Goal: Transaction & Acquisition: Purchase product/service

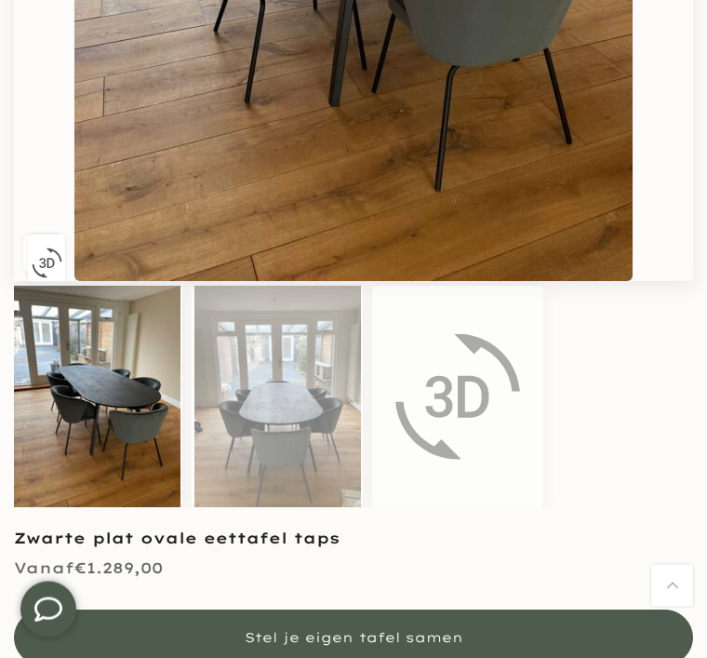
scroll to position [645, 0]
click at [467, 416] on img at bounding box center [458, 397] width 167 height 222
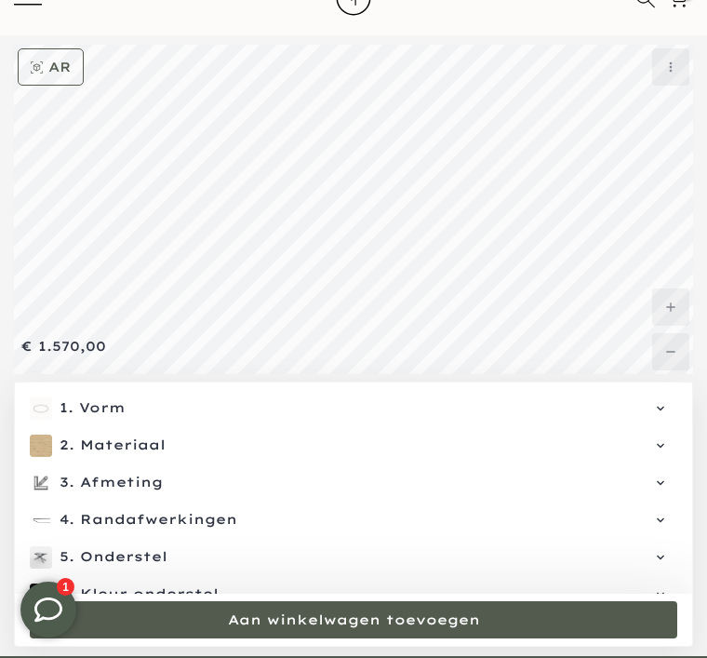
scroll to position [81, 0]
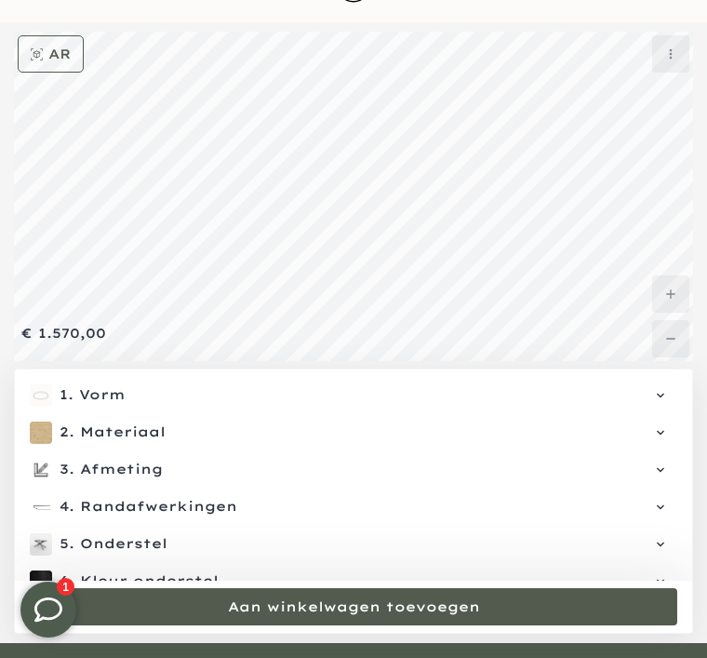
click at [494, 554] on span "Onderstel" at bounding box center [370, 544] width 581 height 19
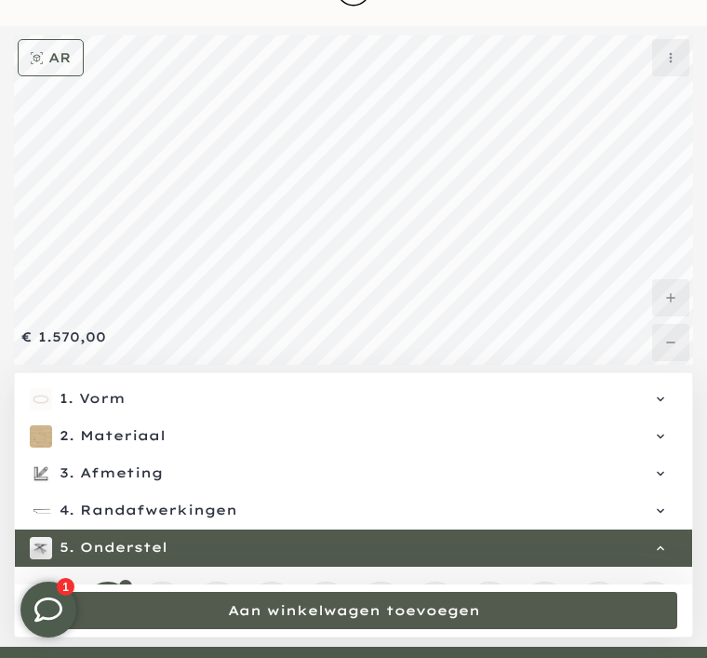
scroll to position [0, 0]
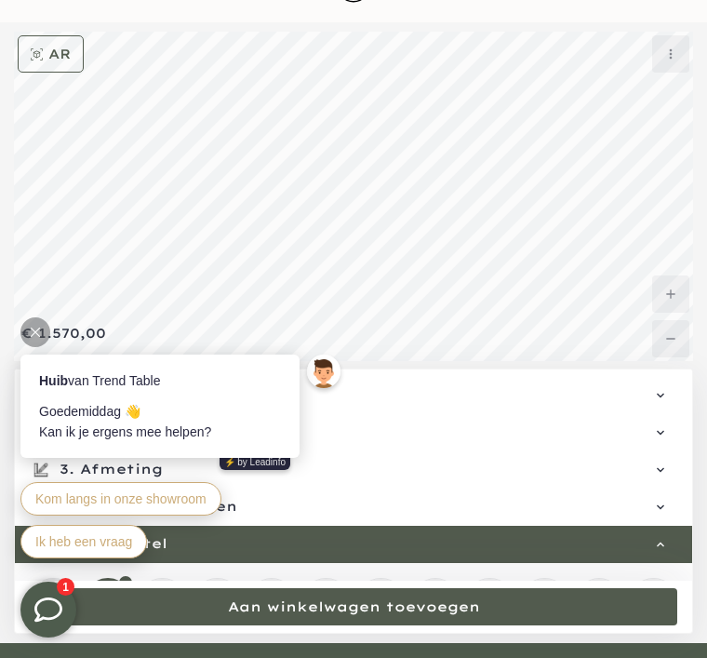
click at [49, 330] on div at bounding box center [35, 332] width 30 height 30
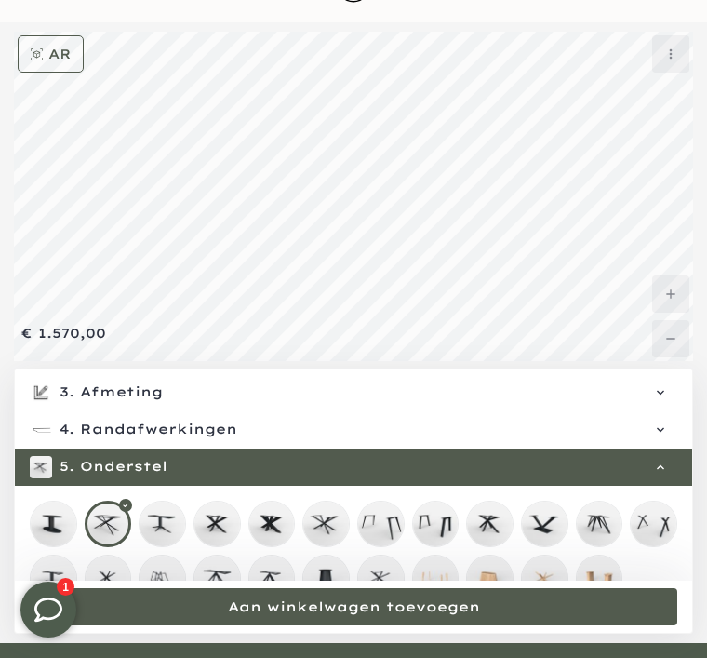
scroll to position [80, 0]
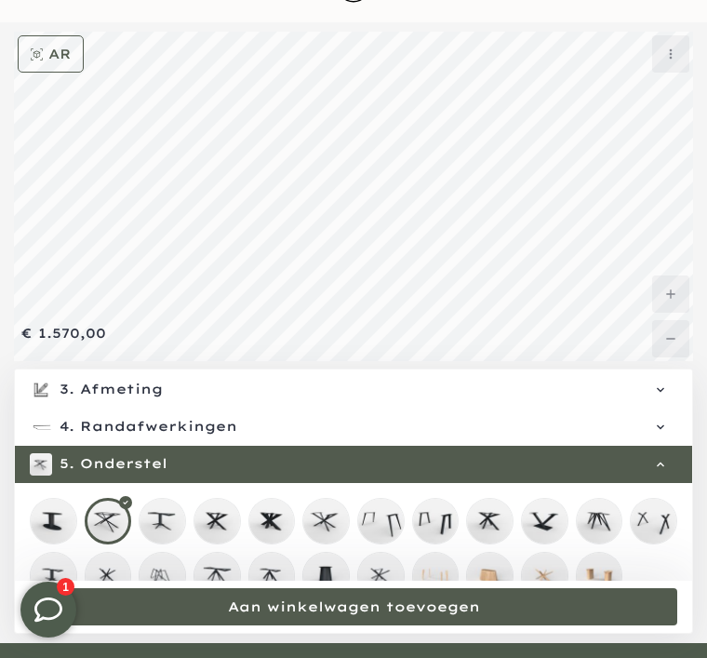
click at [174, 582] on mmq-loader at bounding box center [163, 576] width 46 height 46
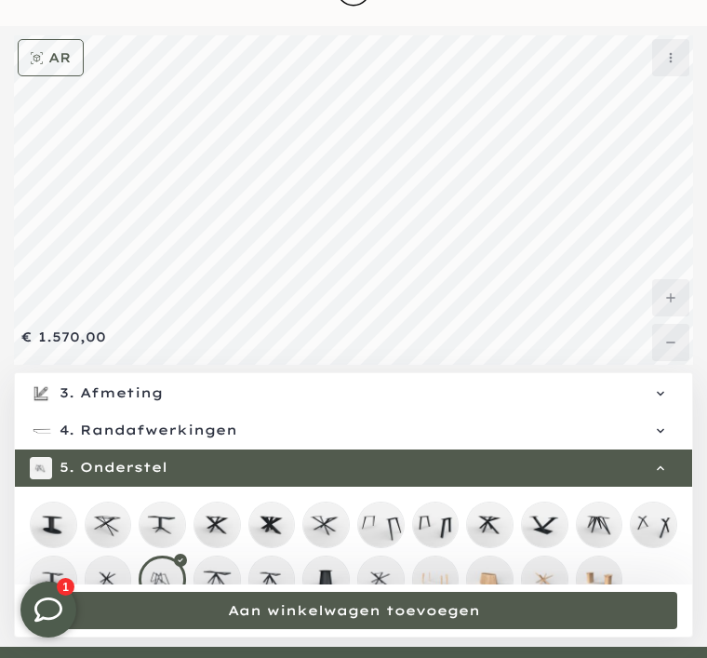
click at [116, 598] on mmq-loader at bounding box center [109, 580] width 46 height 46
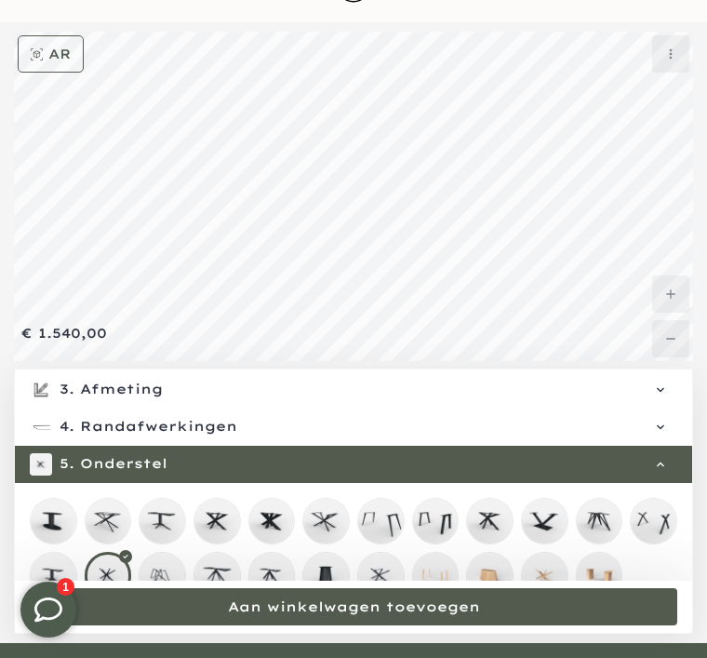
click at [65, 590] on mmq-loader at bounding box center [54, 576] width 46 height 46
click at [339, 588] on mmq-loader at bounding box center [326, 576] width 46 height 46
click at [447, 541] on mmq-loader at bounding box center [436, 522] width 46 height 46
click at [447, 534] on div at bounding box center [435, 521] width 47 height 47
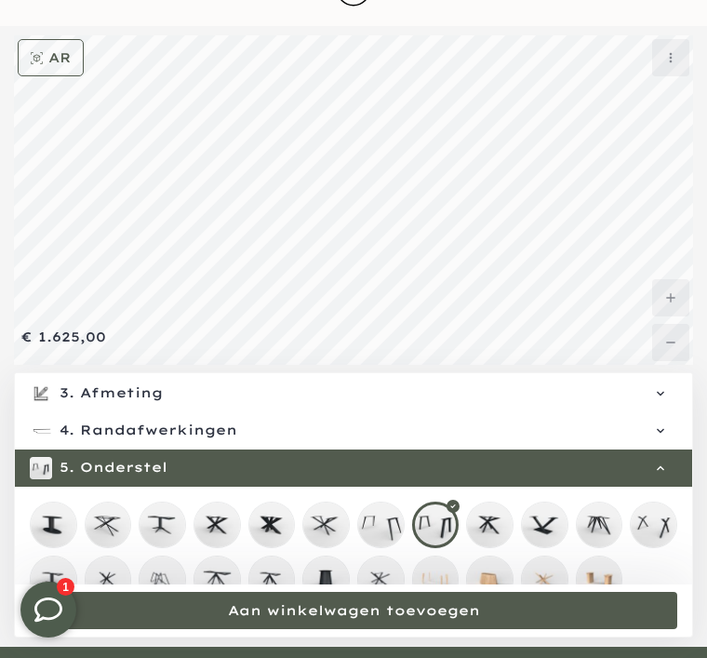
click at [393, 533] on mmq-loader at bounding box center [381, 526] width 46 height 46
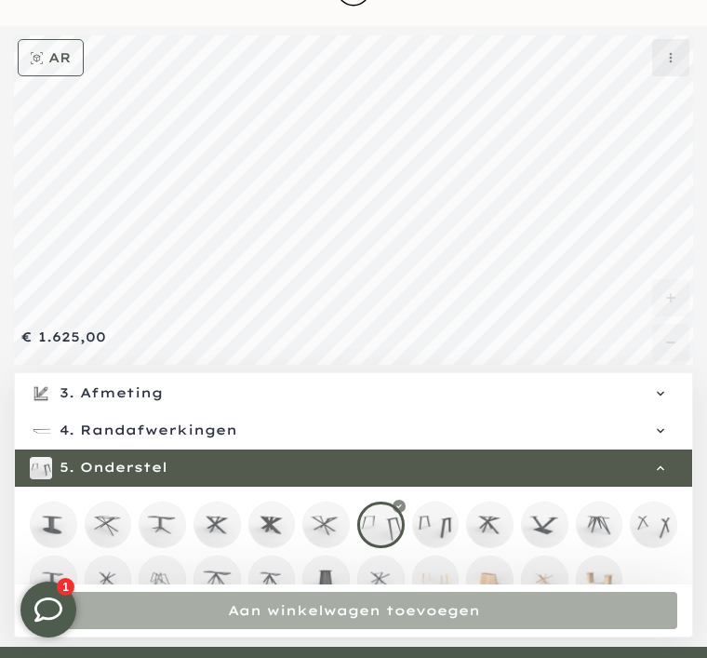
click at [393, 543] on div at bounding box center [380, 525] width 47 height 47
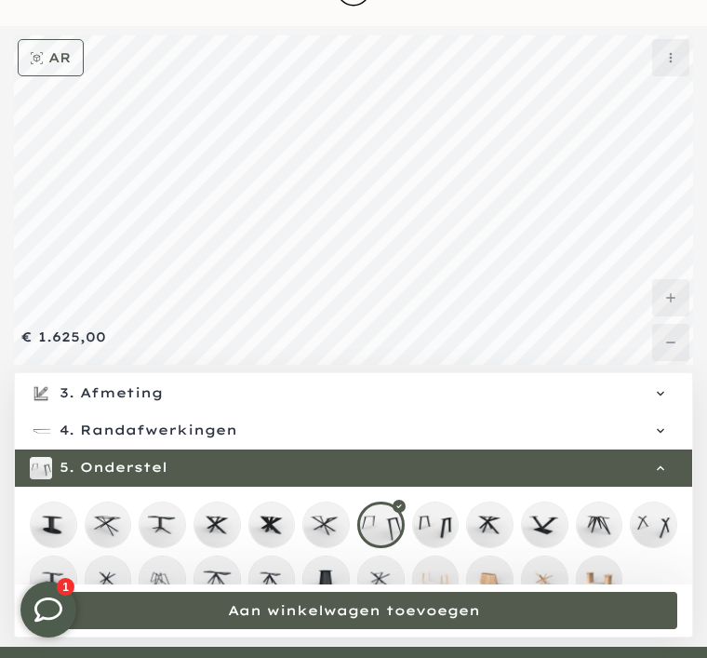
click at [556, 530] on mmq-loader at bounding box center [545, 526] width 46 height 46
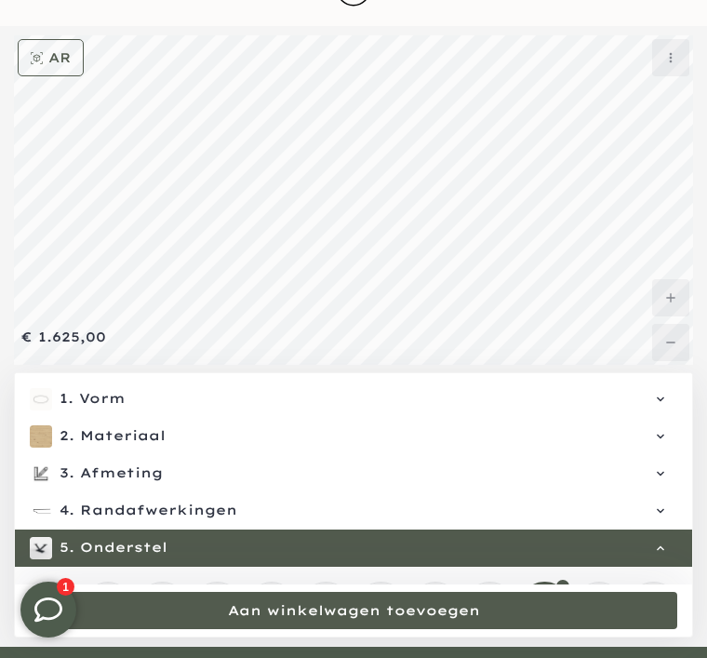
click at [159, 520] on span "Randafwerkingen" at bounding box center [370, 511] width 581 height 19
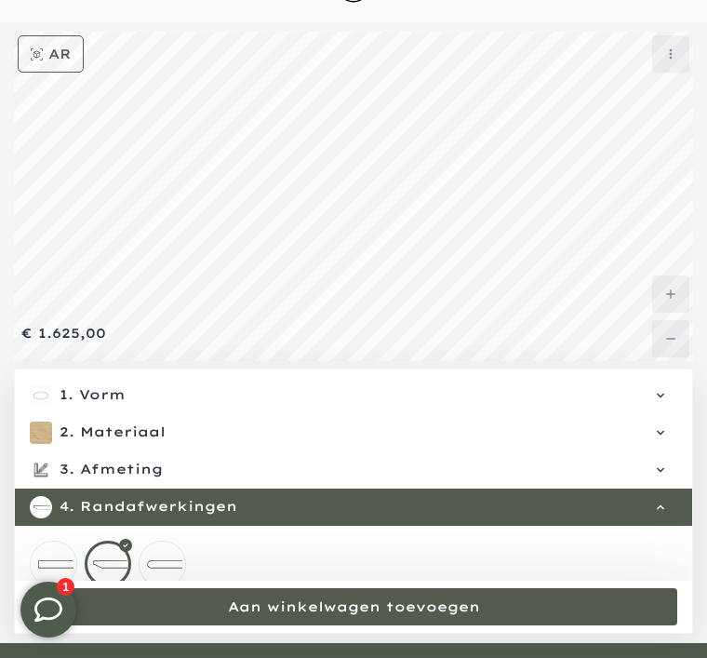
click at [180, 572] on mmq-loader at bounding box center [163, 565] width 46 height 46
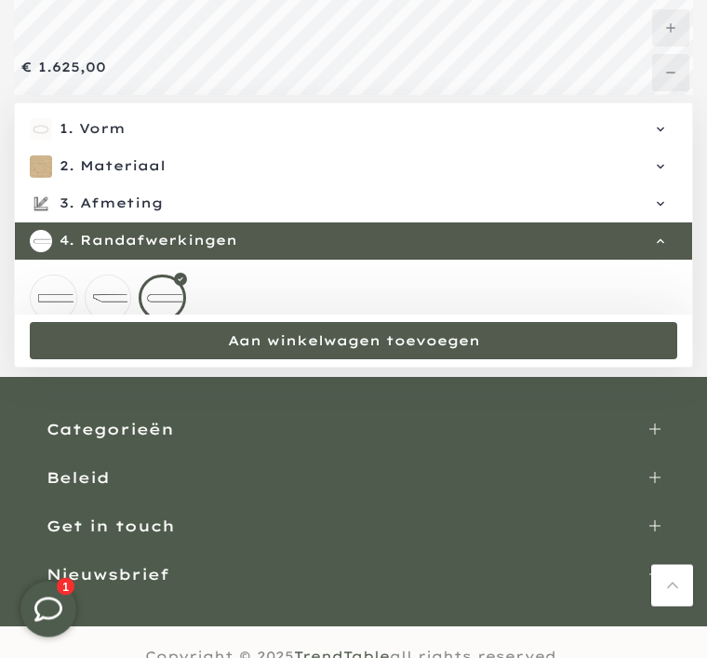
scroll to position [348, 0]
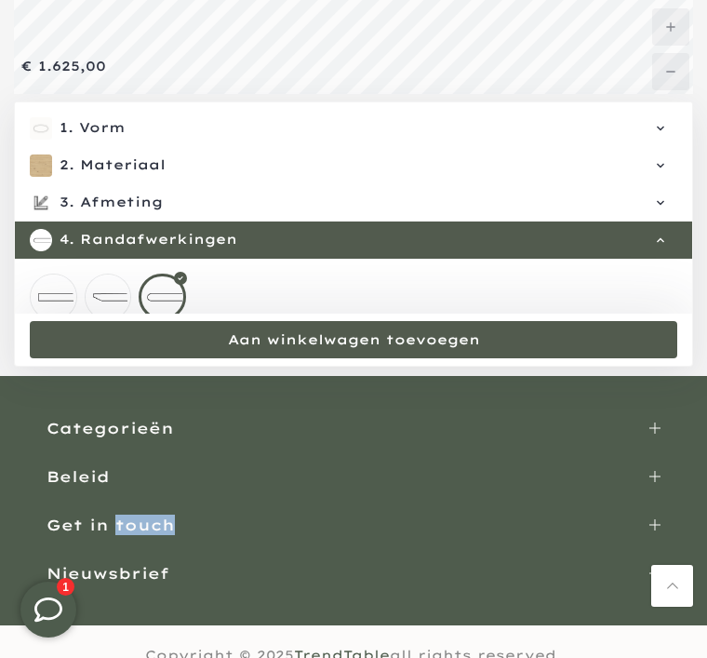
click at [484, 558] on div "Categorieën Categorieën Tafels [GEOGRAPHIC_DATA] [GEOGRAPHIC_DATA] [GEOGRAPHIC_…" at bounding box center [354, 487] width 614 height 194
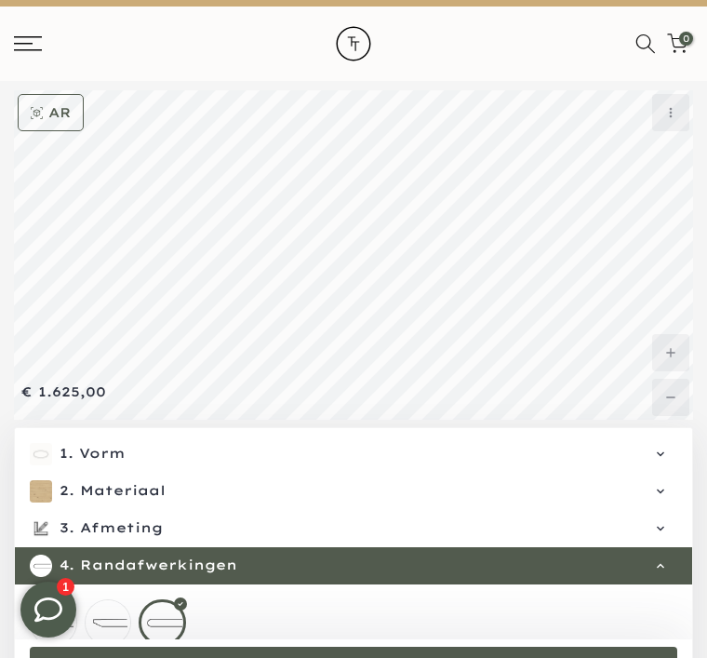
scroll to position [0, 0]
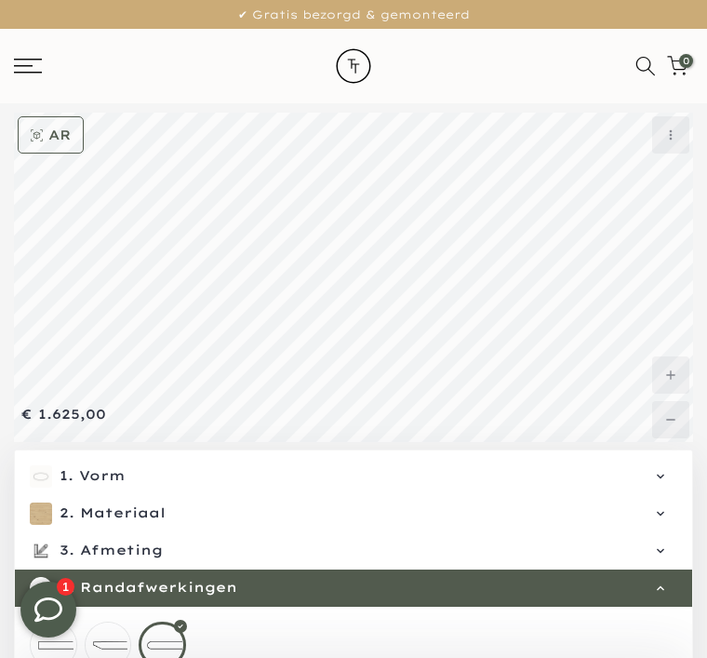
scroll to position [141, 0]
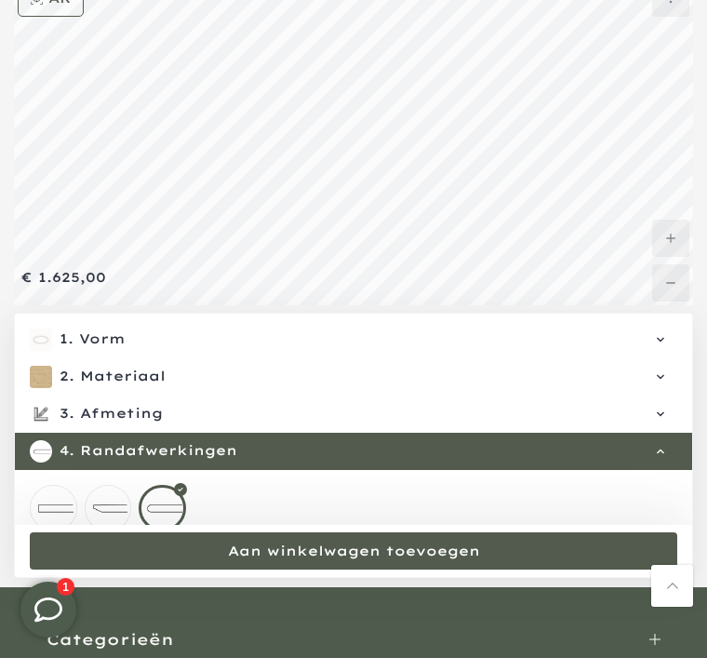
click at [141, 424] on span "Afmeting" at bounding box center [370, 414] width 581 height 19
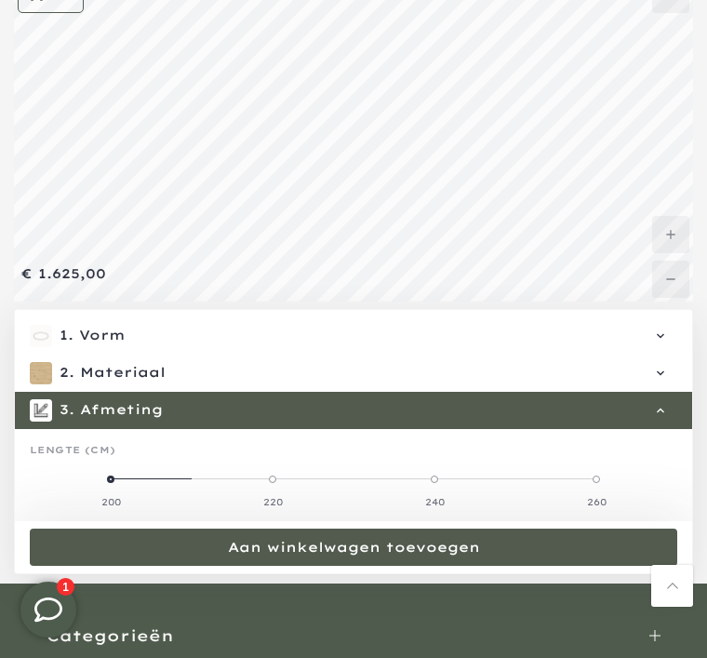
click at [127, 490] on label "200" at bounding box center [111, 490] width 162 height 37
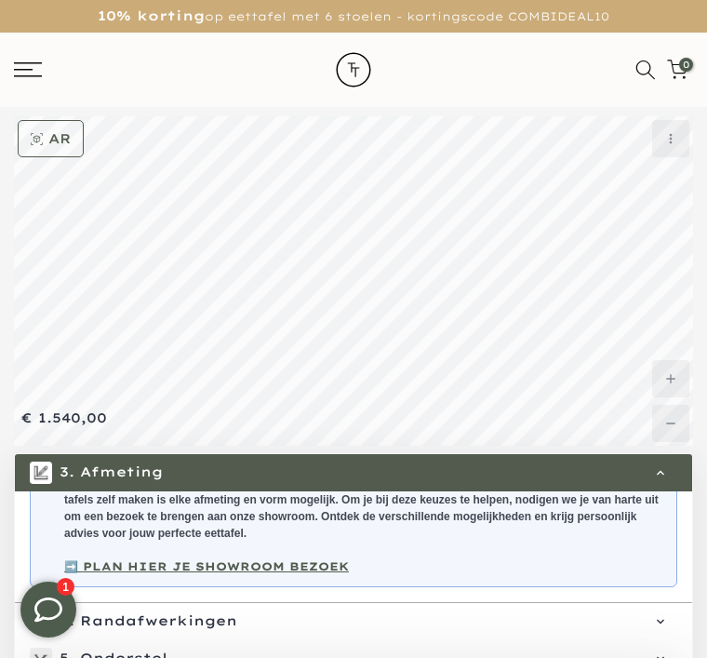
scroll to position [141, 0]
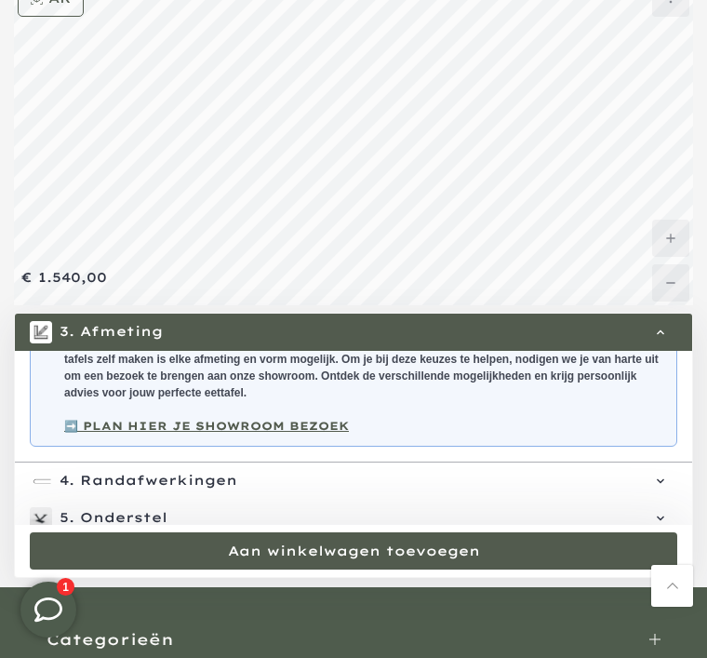
click at [168, 565] on span "Kleur onderstel" at bounding box center [370, 555] width 581 height 19
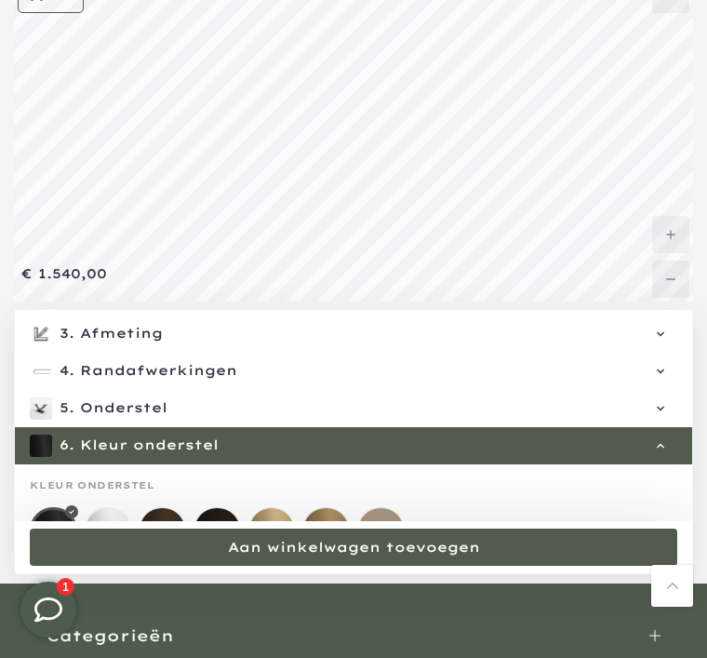
scroll to position [75, 0]
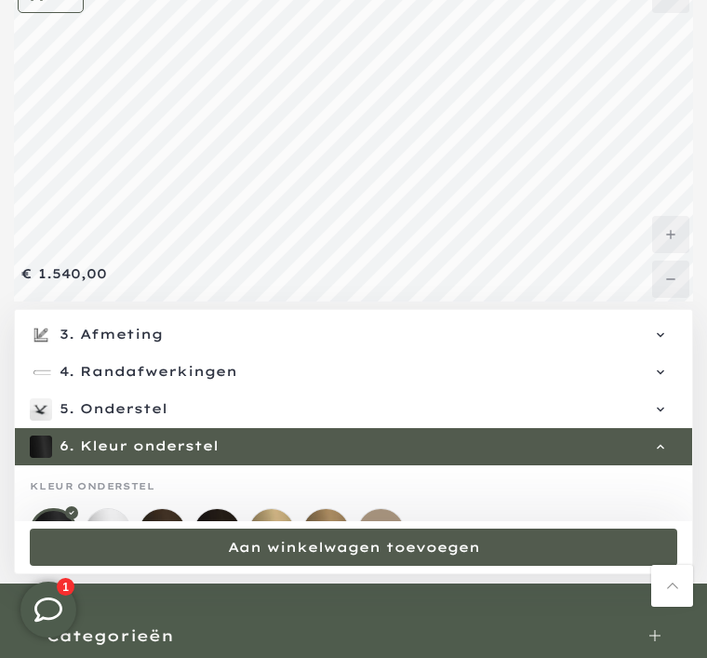
click at [230, 555] on mmq-loader at bounding box center [218, 532] width 46 height 46
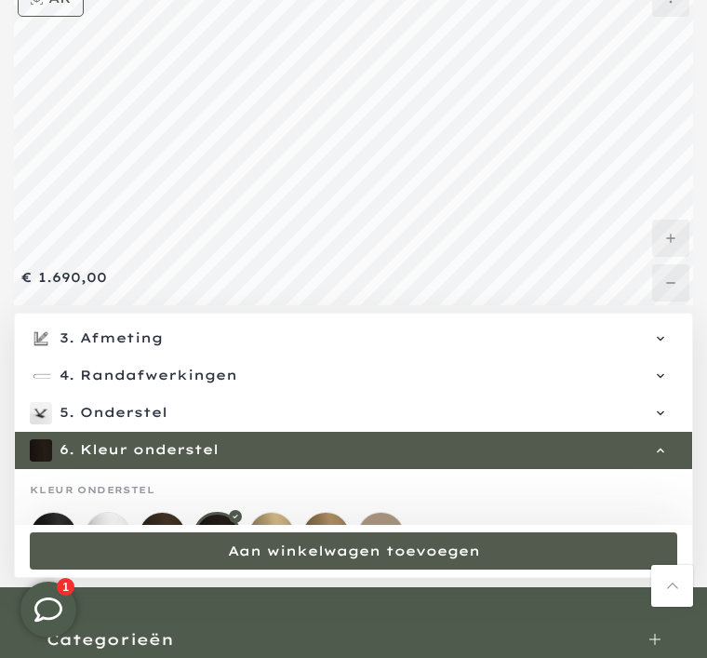
click at [403, 543] on mmq-loader at bounding box center [381, 536] width 46 height 46
click at [341, 549] on mmq-loader at bounding box center [326, 536] width 46 height 46
click at [286, 540] on mmq-loader at bounding box center [272, 536] width 46 height 46
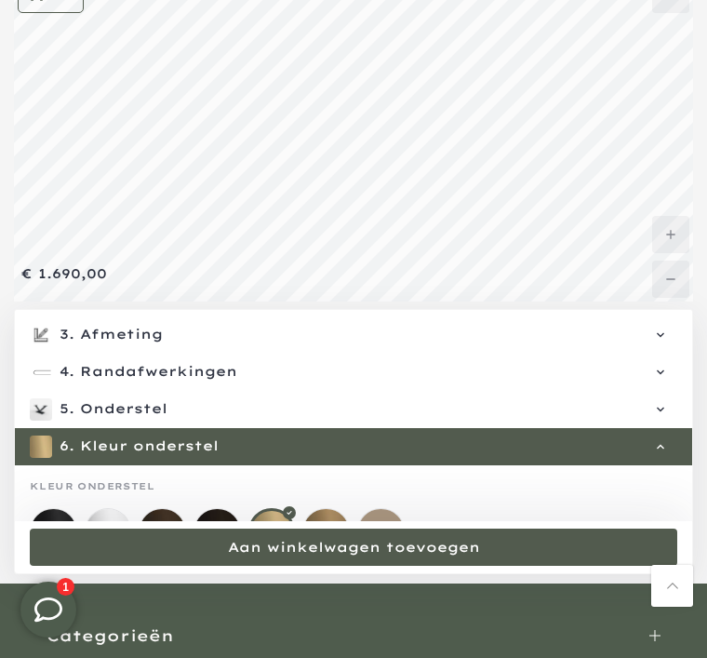
click at [128, 540] on mmq-loader at bounding box center [109, 532] width 46 height 46
click at [69, 540] on mmq-loader at bounding box center [54, 532] width 46 height 46
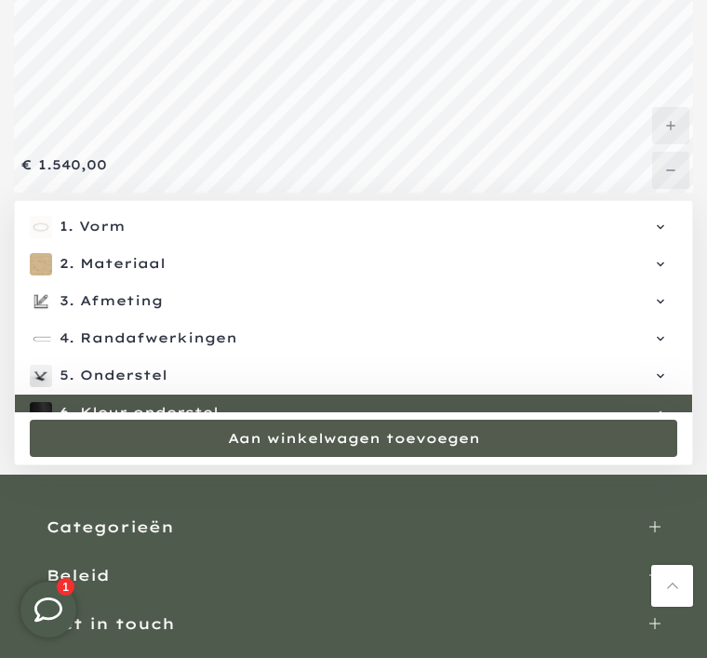
click at [516, 457] on mmq-button at bounding box center [354, 438] width 648 height 37
click at [150, 274] on span "Materiaal" at bounding box center [370, 264] width 581 height 19
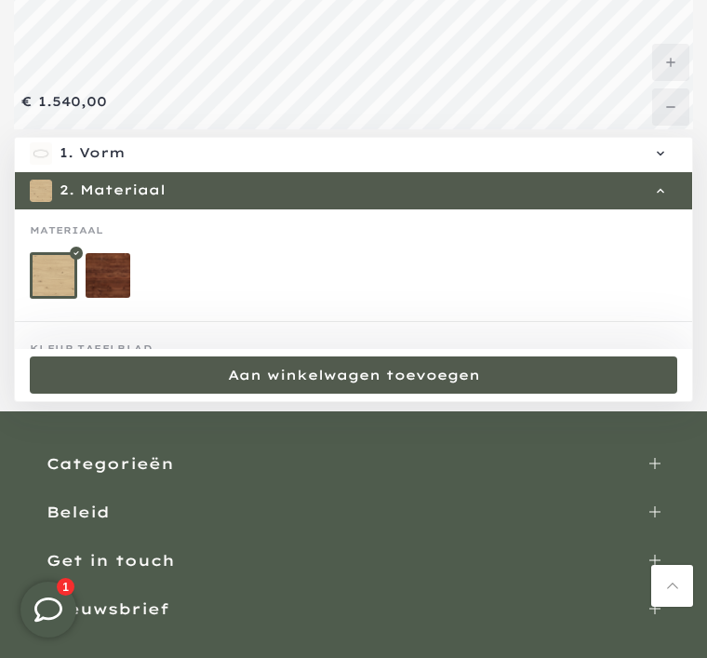
scroll to position [11, 0]
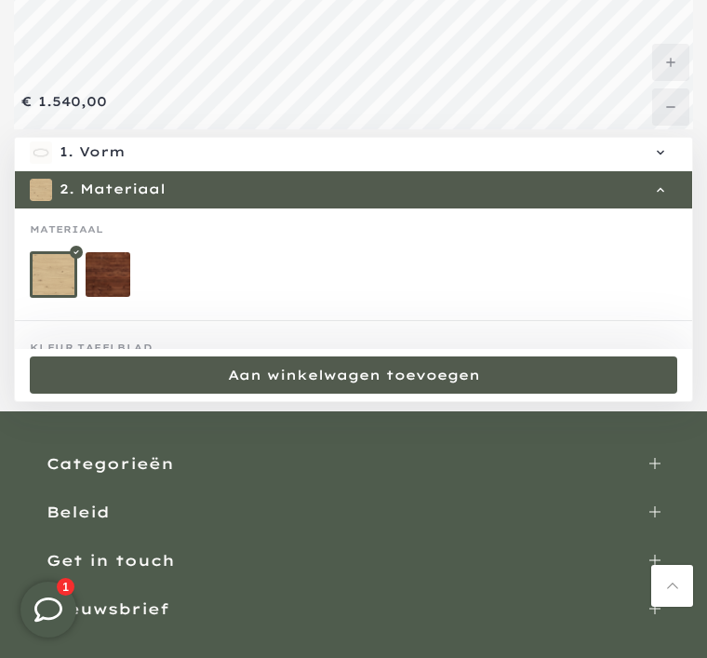
click at [121, 281] on mmq-loader at bounding box center [109, 275] width 46 height 46
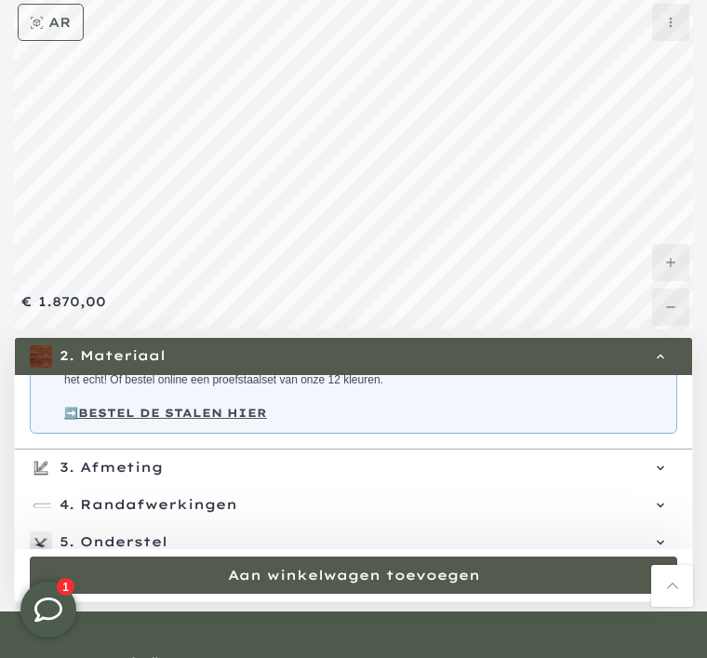
scroll to position [99, 0]
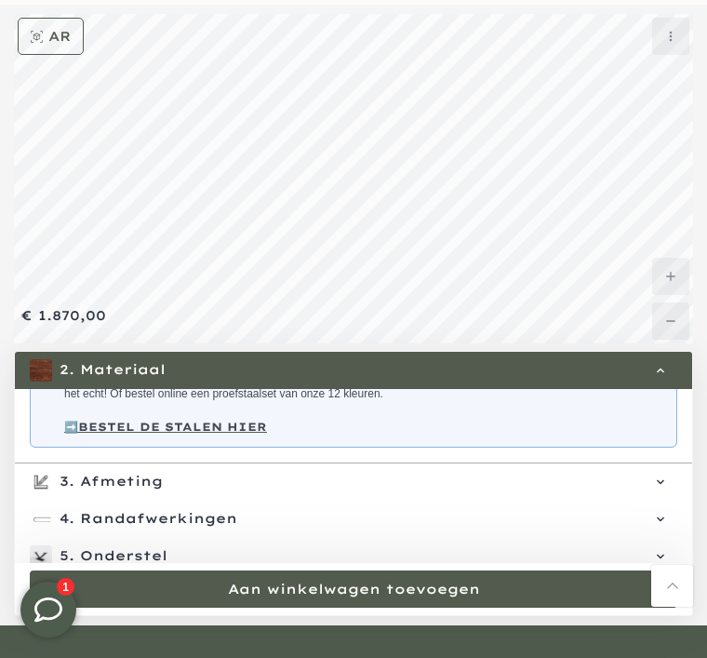
click at [238, 434] on strong "➡️BESTEL DE STALEN HIER" at bounding box center [165, 427] width 203 height 14
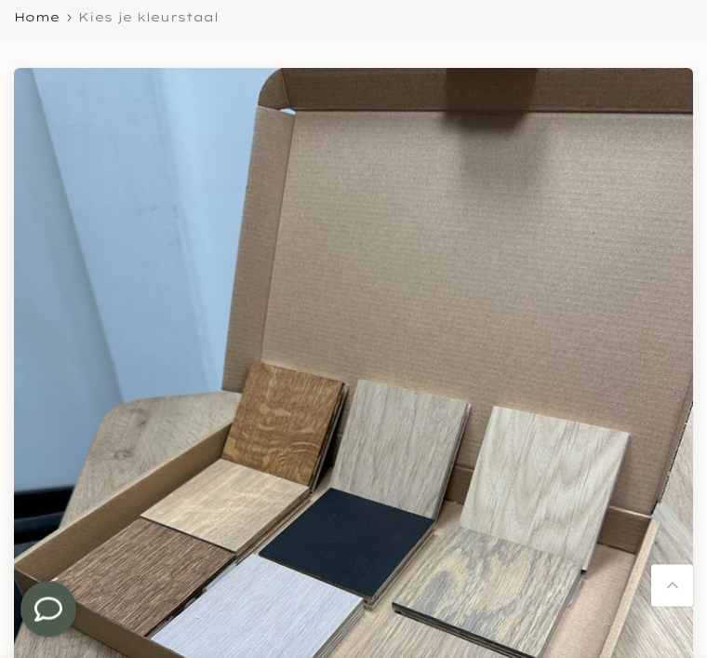
scroll to position [117, 0]
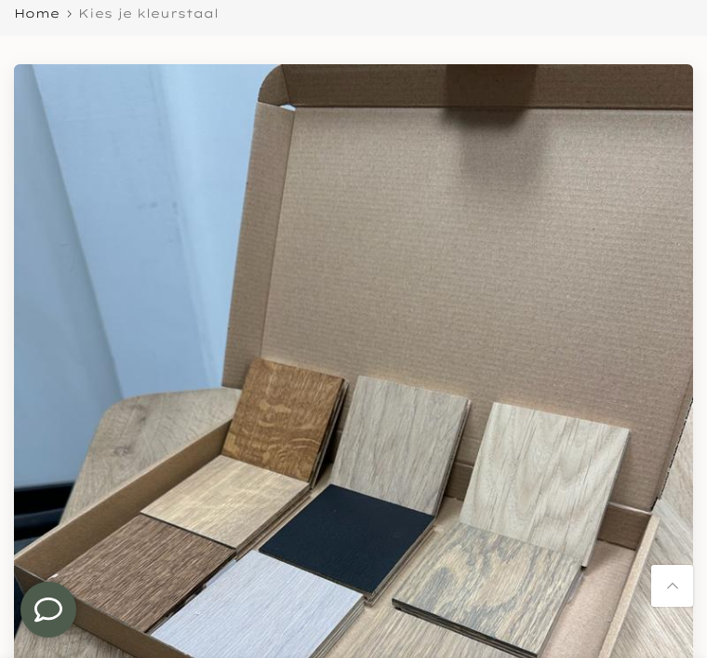
click at [374, 522] on img at bounding box center [353, 517] width 679 height 906
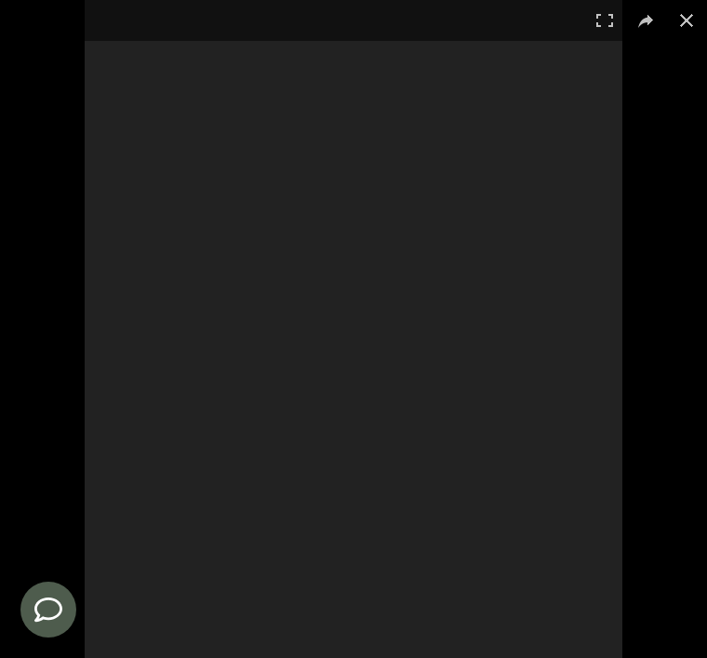
click at [356, 535] on div at bounding box center [354, 359] width 538 height 718
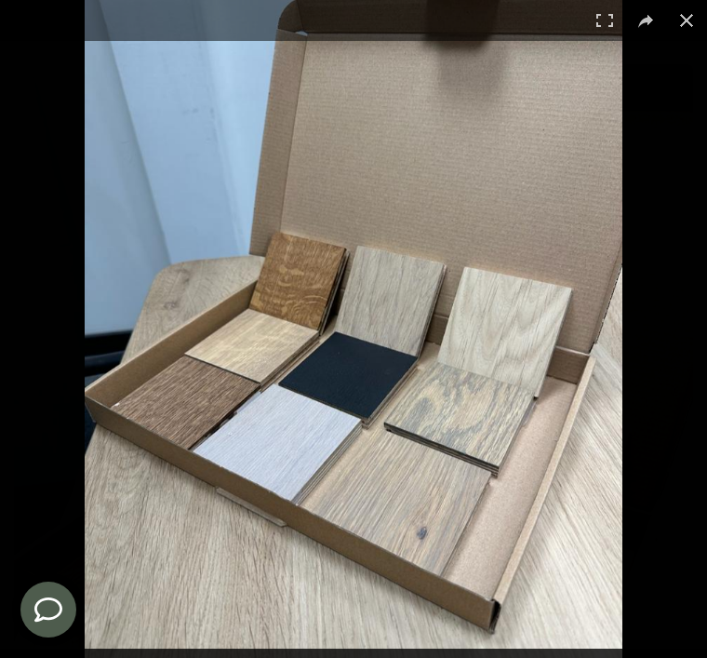
click at [350, 353] on img at bounding box center [354, 358] width 538 height 718
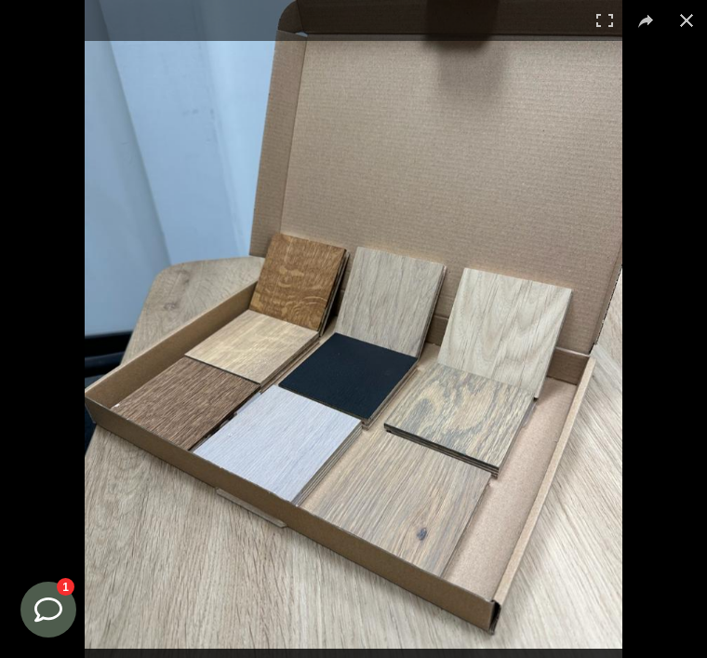
click at [367, 357] on img at bounding box center [354, 359] width 538 height 718
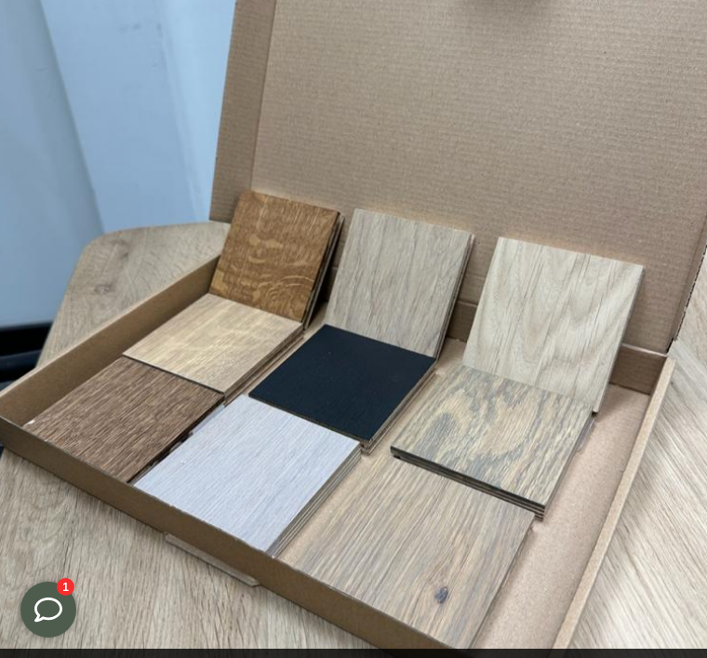
click at [355, 389] on img at bounding box center [350, 359] width 724 height 965
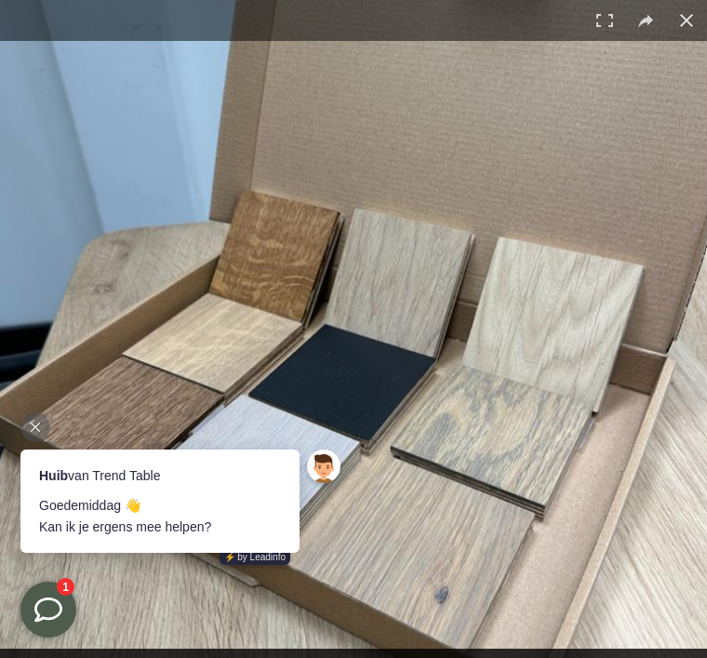
scroll to position [0, 0]
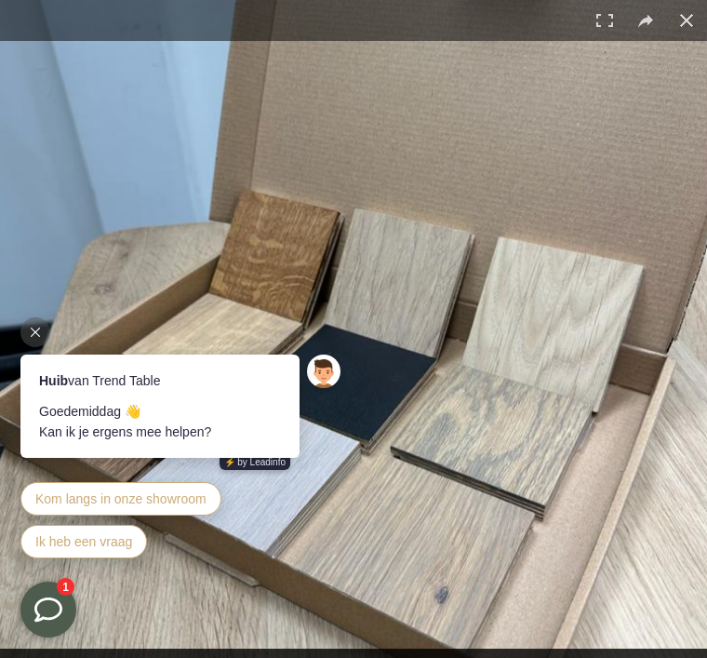
click at [48, 330] on div at bounding box center [35, 332] width 30 height 30
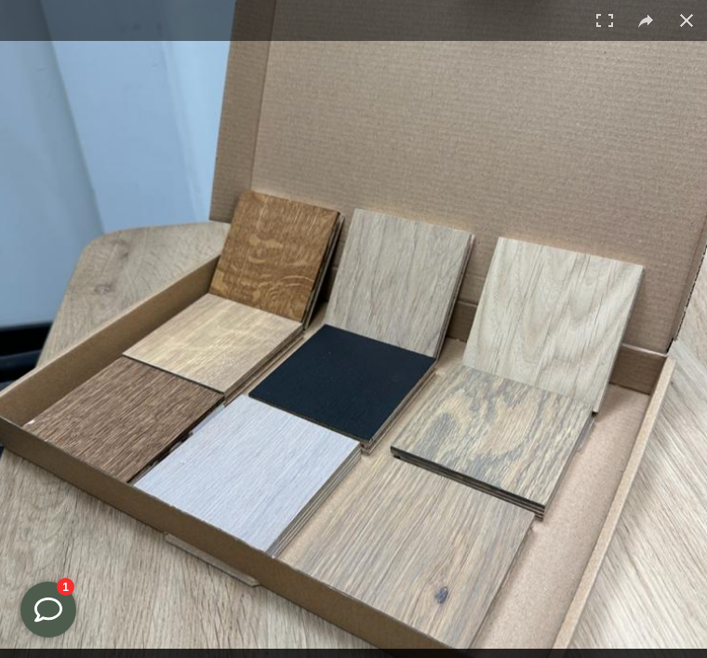
click at [134, 420] on img at bounding box center [350, 359] width 724 height 965
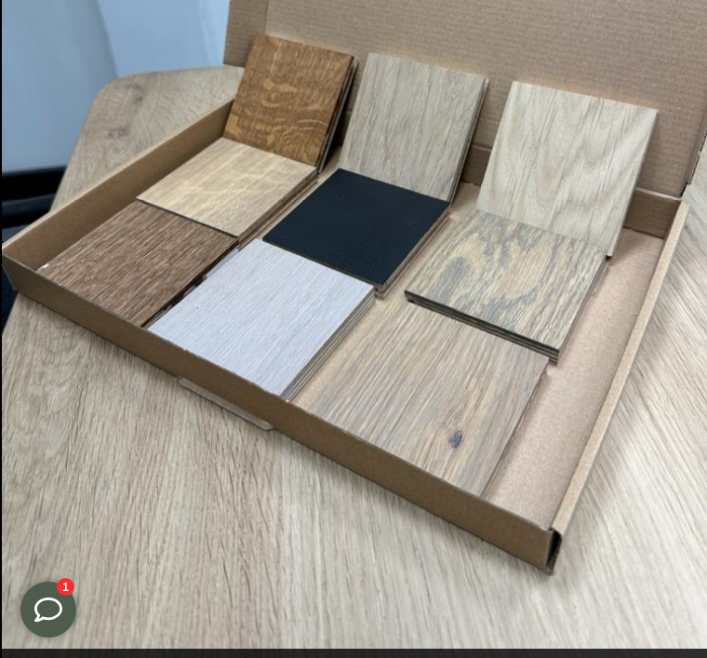
click at [640, 485] on img at bounding box center [364, 203] width 724 height 965
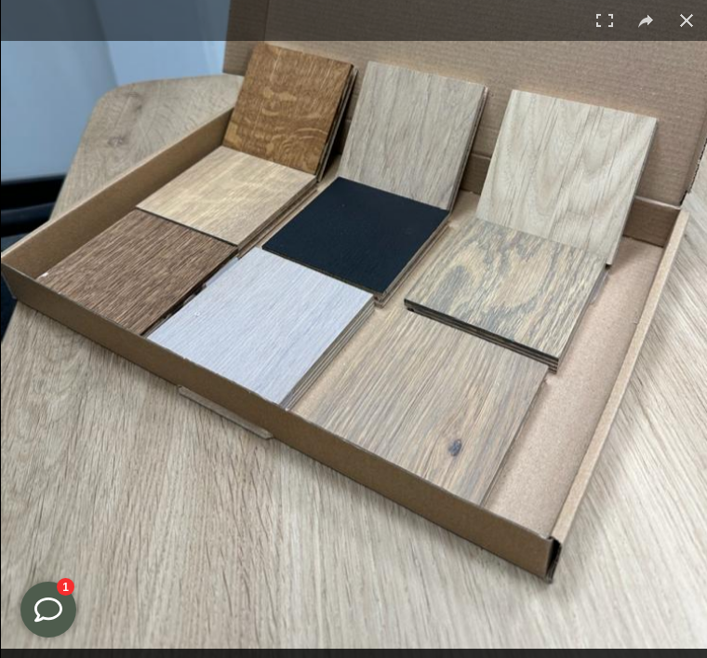
click at [641, 505] on img at bounding box center [363, 211] width 724 height 965
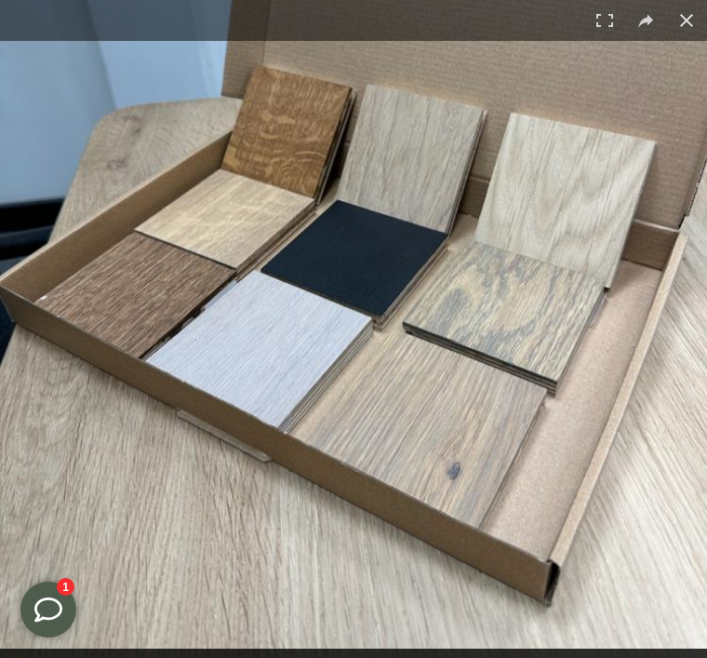
click at [640, 543] on img at bounding box center [362, 234] width 724 height 965
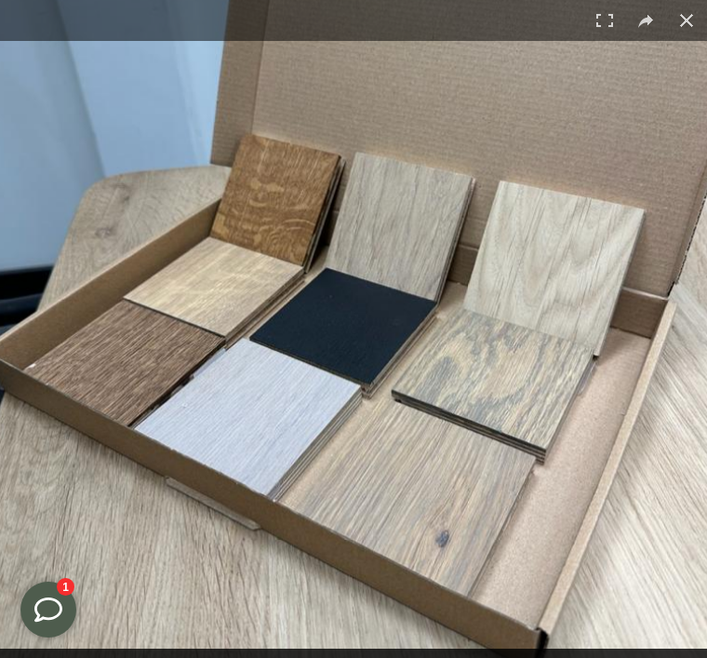
click at [651, 552] on img at bounding box center [351, 302] width 724 height 965
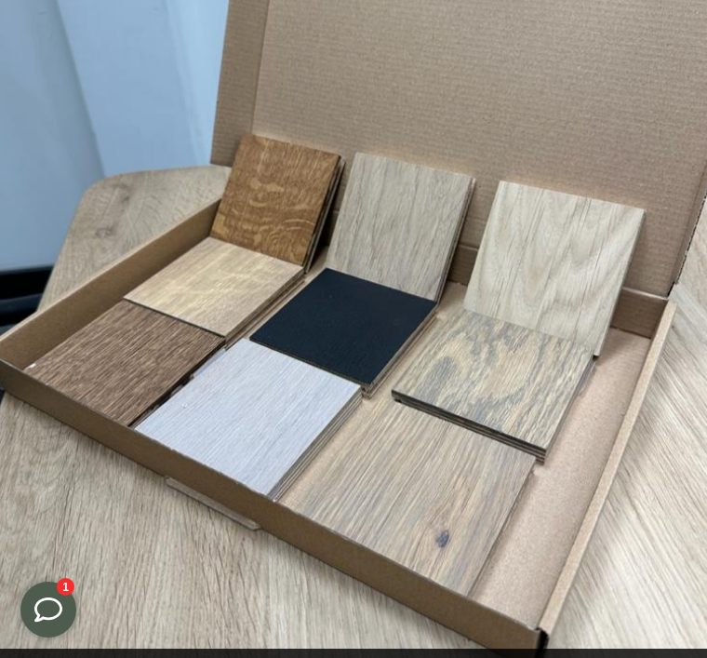
click at [652, 550] on img at bounding box center [351, 302] width 724 height 965
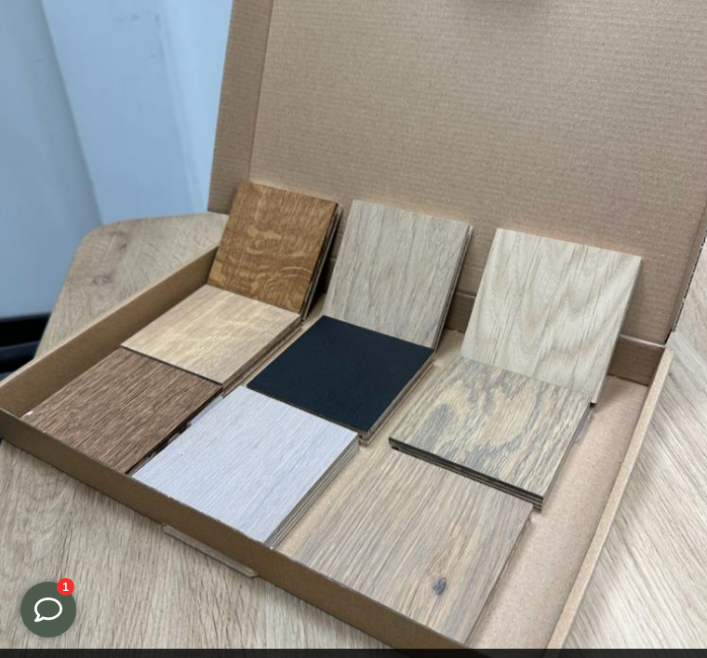
click at [126, 403] on img at bounding box center [348, 350] width 724 height 965
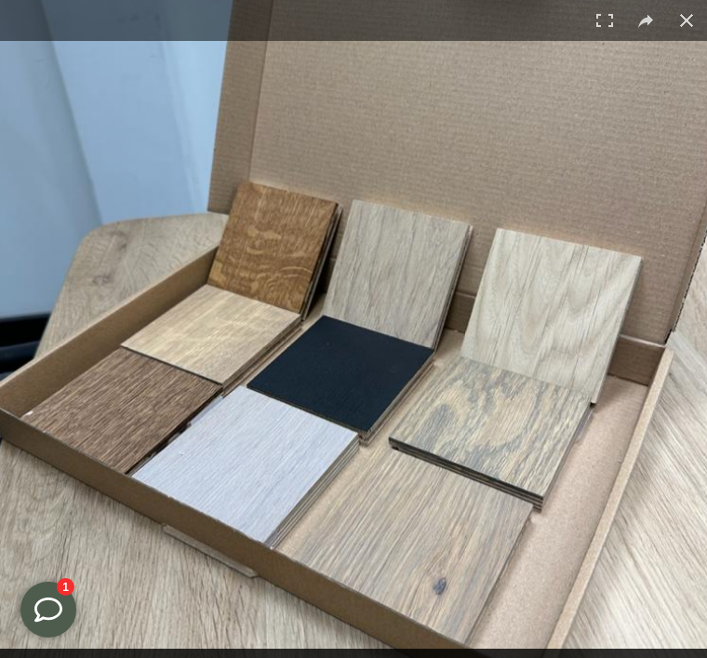
click at [128, 410] on img at bounding box center [348, 350] width 724 height 965
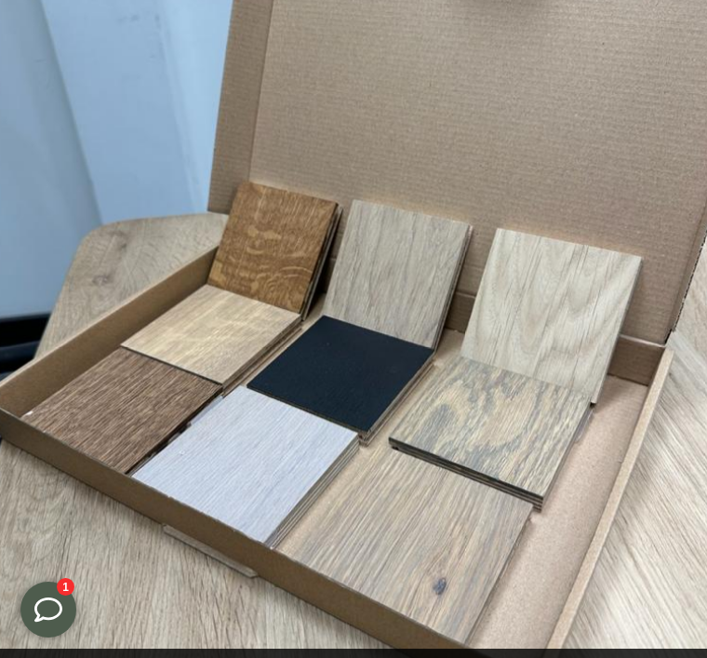
click at [128, 416] on img at bounding box center [348, 350] width 724 height 965
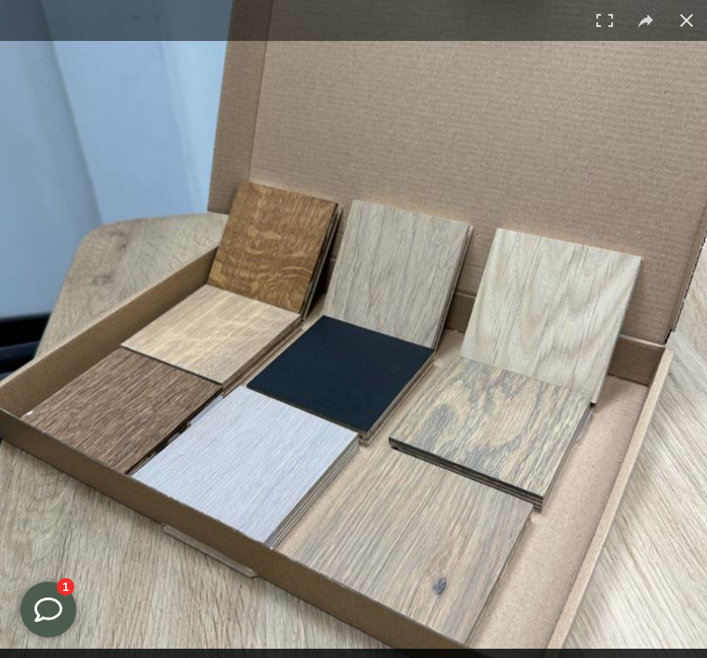
click at [70, 599] on button at bounding box center [48, 610] width 56 height 56
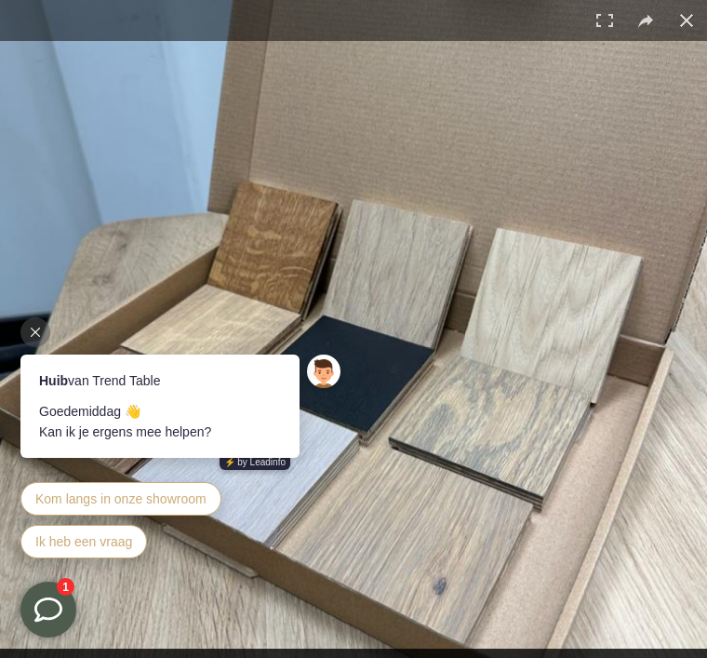
click at [47, 330] on div at bounding box center [35, 332] width 30 height 30
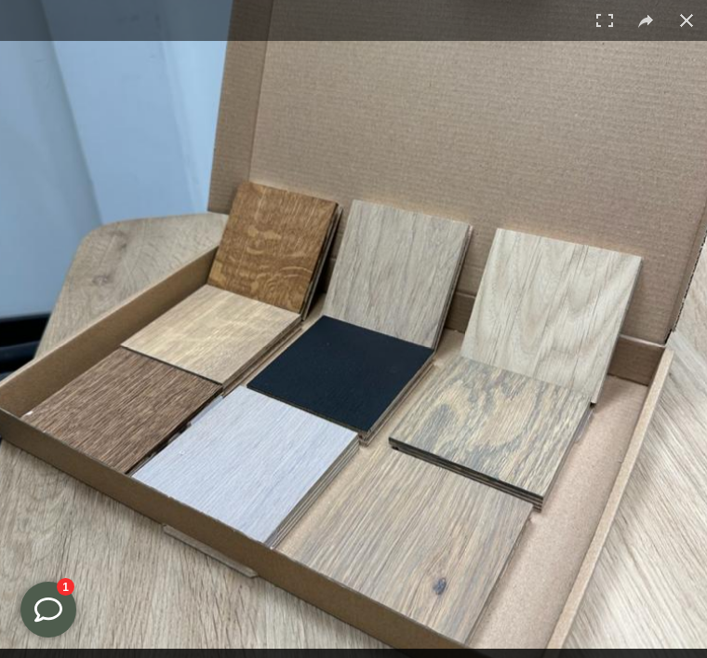
click at [130, 404] on img at bounding box center [348, 350] width 724 height 965
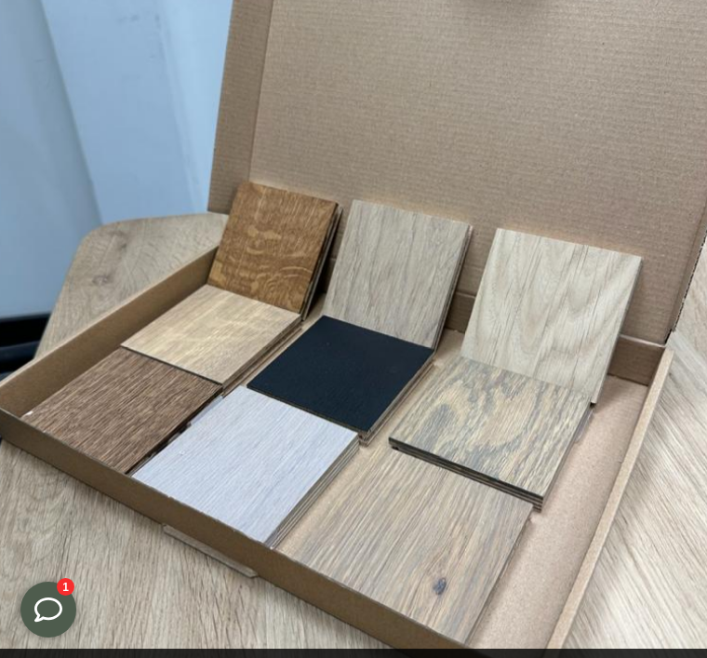
click at [255, 460] on img at bounding box center [348, 350] width 724 height 965
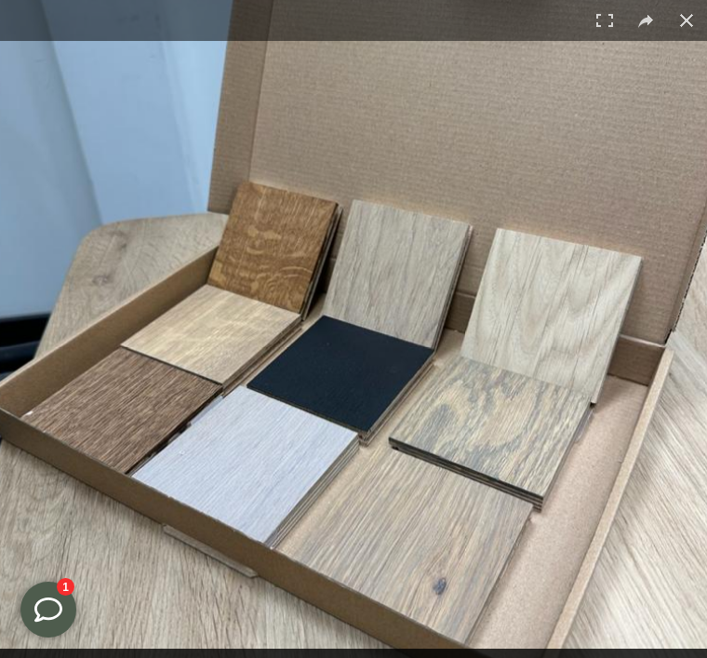
click at [260, 470] on img at bounding box center [348, 350] width 724 height 965
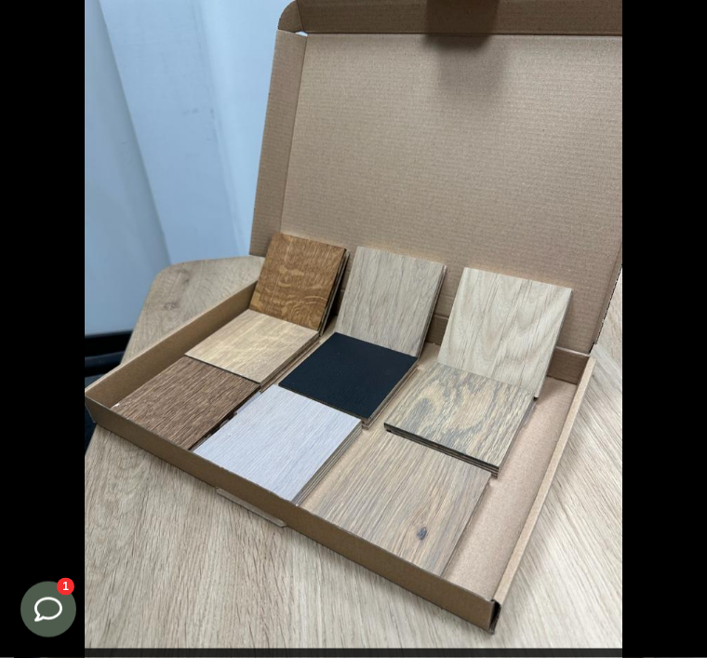
scroll to position [60, 0]
